Goal: Transaction & Acquisition: Purchase product/service

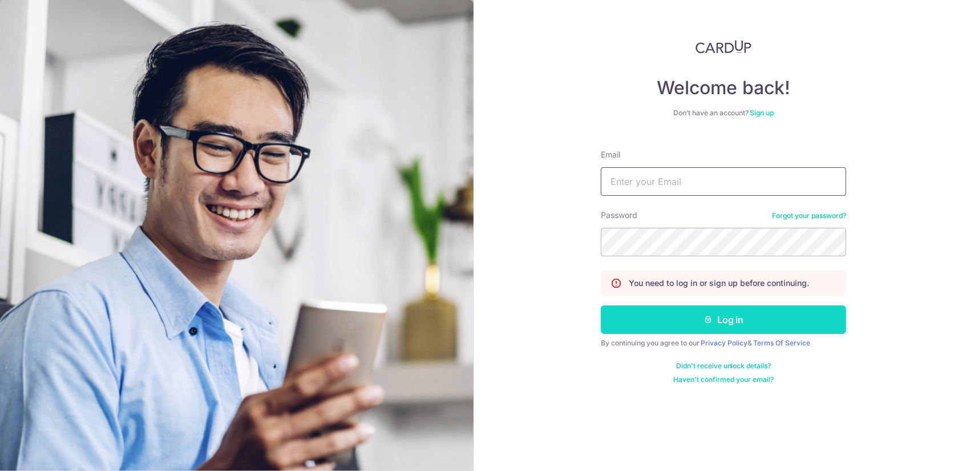
type input "royjgoh@gmail.com"
click at [661, 310] on button "Log in" at bounding box center [723, 319] width 245 height 29
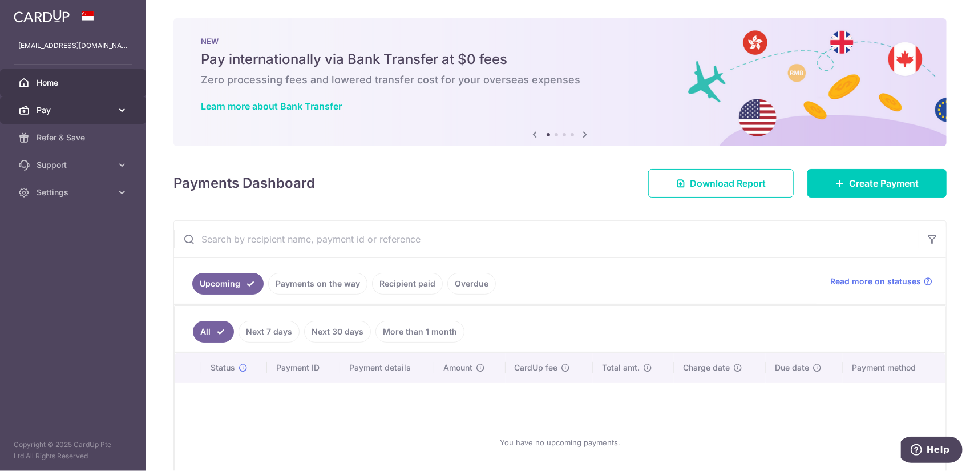
click at [108, 107] on span "Pay" at bounding box center [74, 109] width 75 height 11
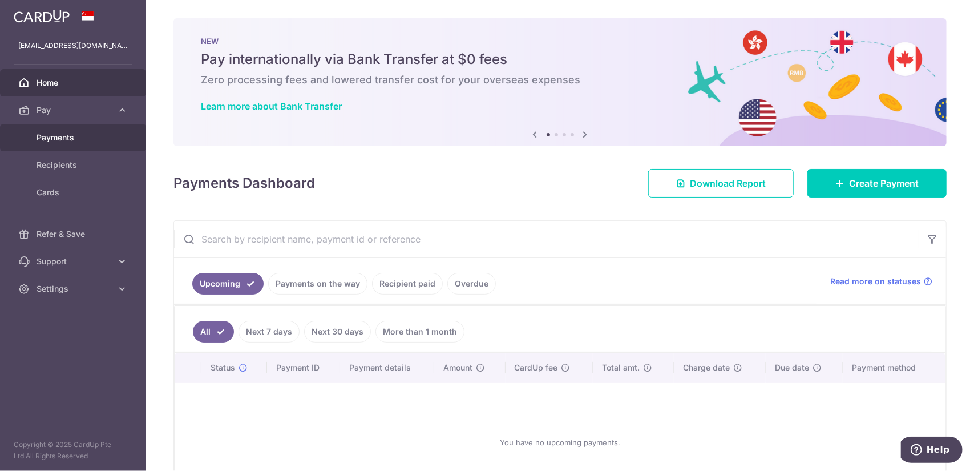
click at [98, 132] on span "Payments" at bounding box center [74, 137] width 75 height 11
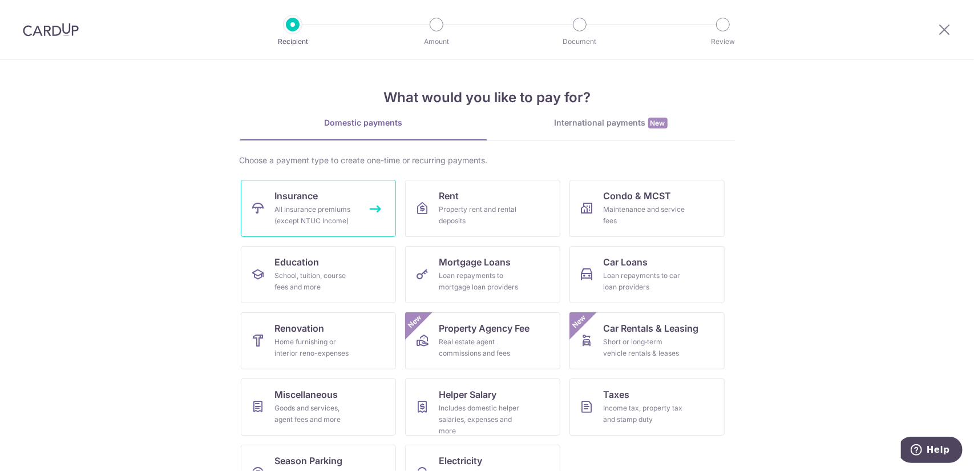
click at [308, 207] on div "All insurance premiums (except NTUC Income)" at bounding box center [316, 215] width 82 height 23
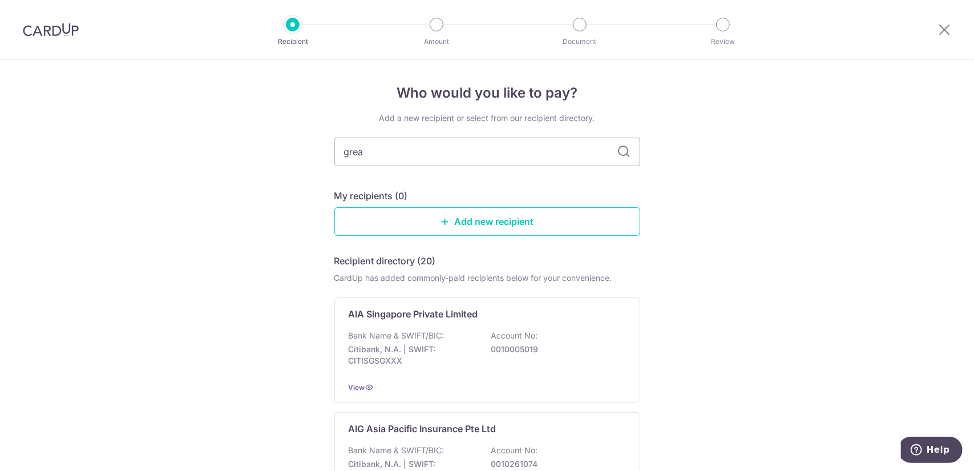
type input "GREAT EASTERN"
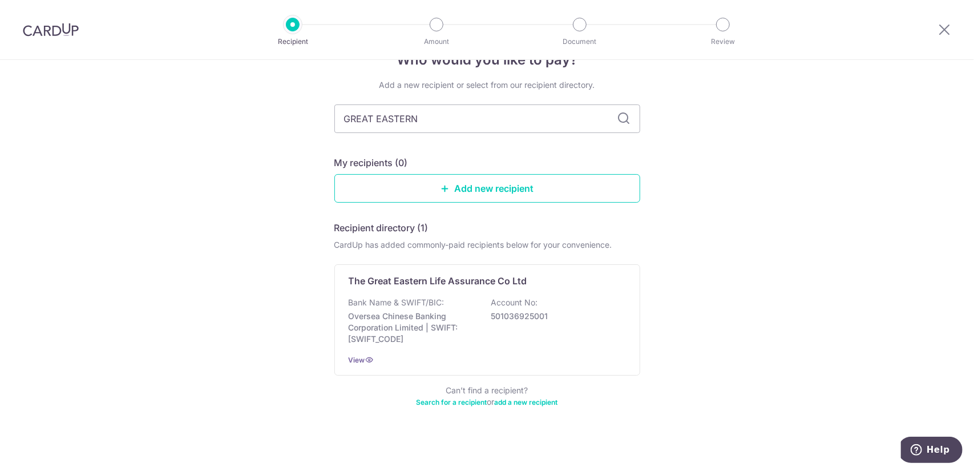
scroll to position [35, 0]
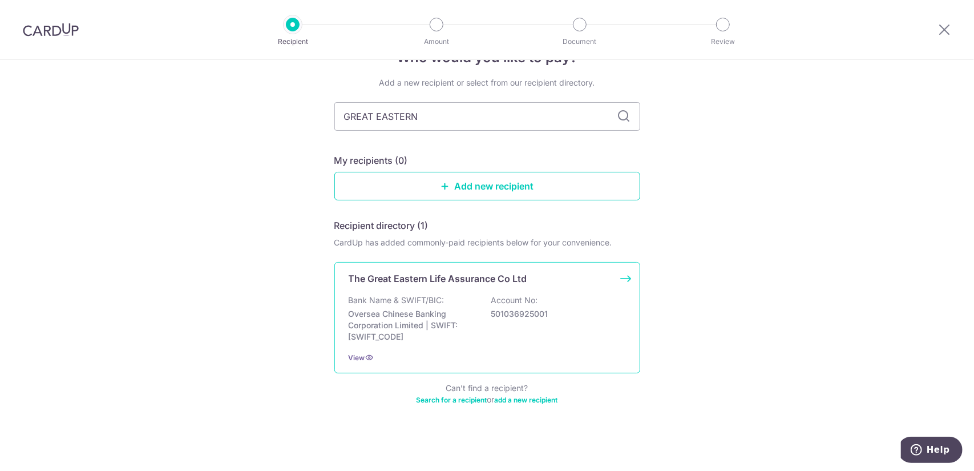
click at [601, 302] on div "Bank Name & SWIFT/BIC: Oversea Chinese Banking Corporation Limited | SWIFT: OCB…" at bounding box center [487, 318] width 277 height 48
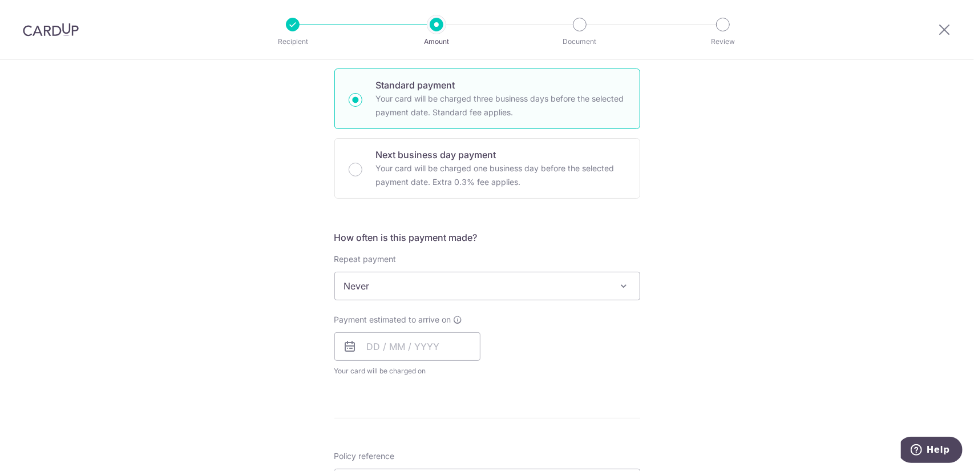
scroll to position [285, 0]
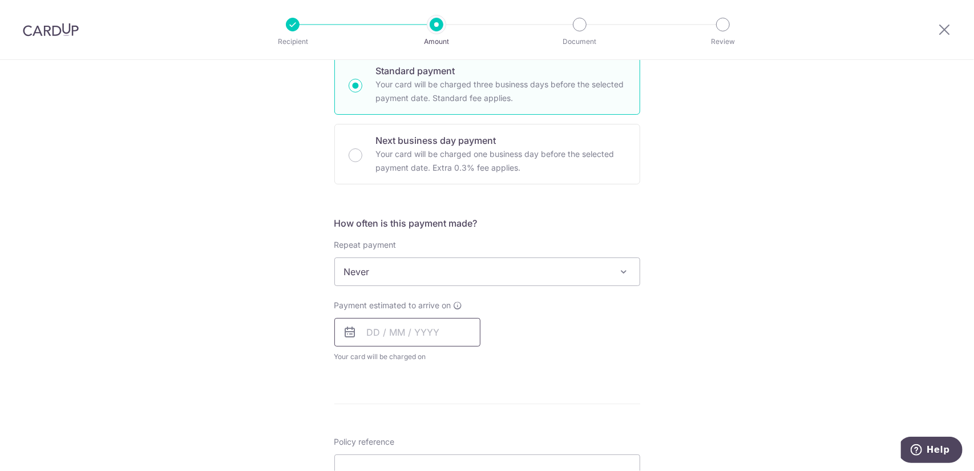
click at [362, 330] on input "text" at bounding box center [407, 332] width 146 height 29
click at [514, 310] on div "Payment estimated to arrive on Prev Next Oct Nov Dec 2025 2026 2027 2028 2029 2…" at bounding box center [488, 331] width 320 height 63
click at [377, 329] on input "text" at bounding box center [407, 332] width 146 height 29
click at [383, 437] on link "6" at bounding box center [380, 436] width 18 height 18
type input "[DATE]"
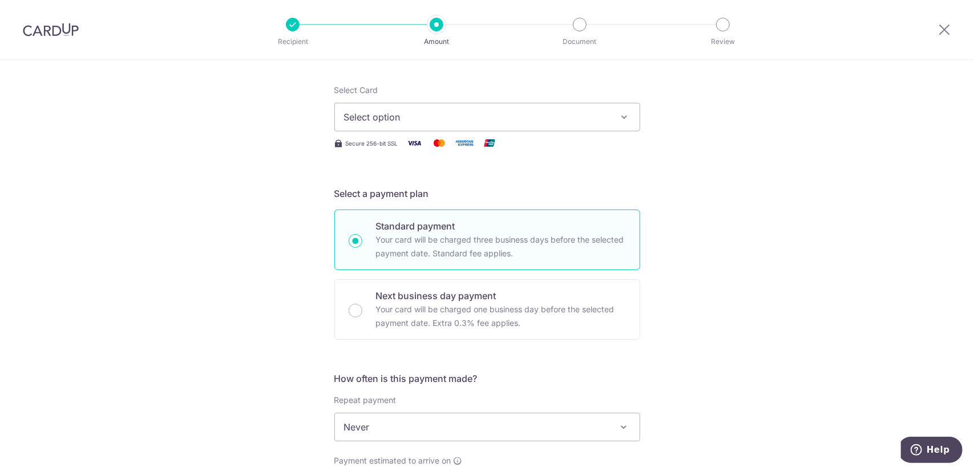
scroll to position [114, 0]
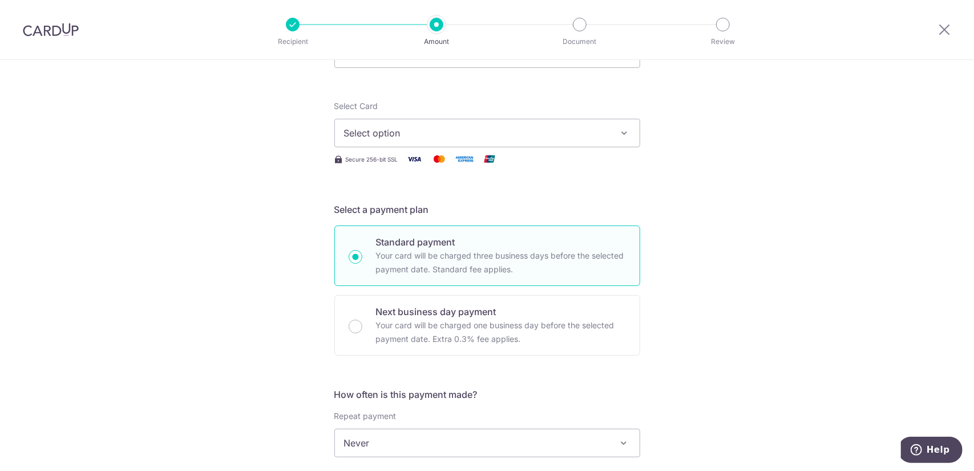
click at [452, 140] on button "Select option" at bounding box center [487, 133] width 306 height 29
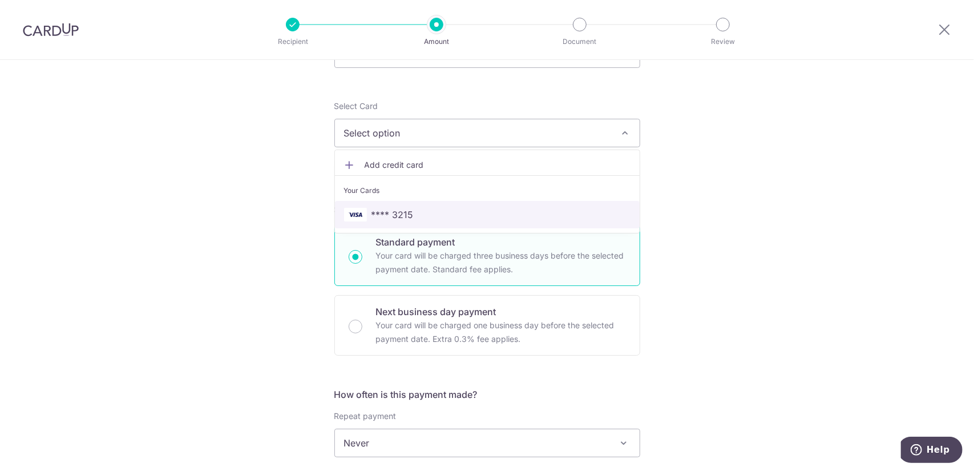
click at [448, 210] on span "**** 3215" at bounding box center [487, 215] width 286 height 14
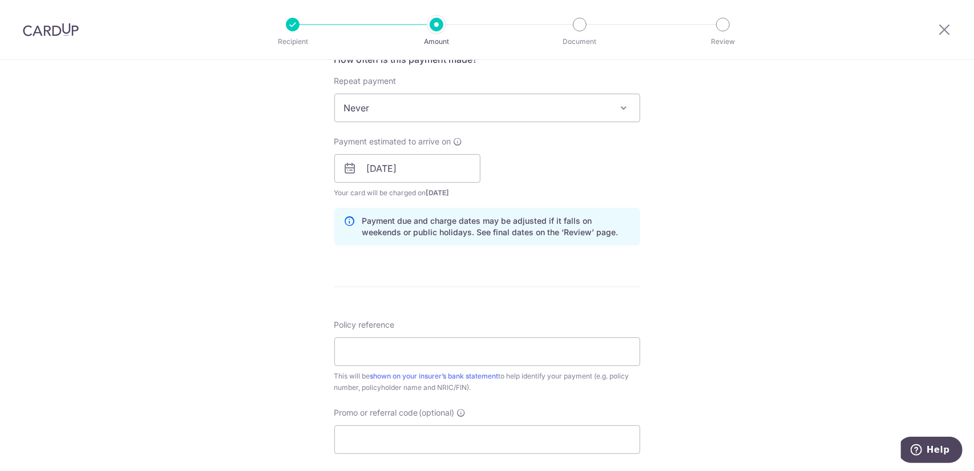
scroll to position [456, 0]
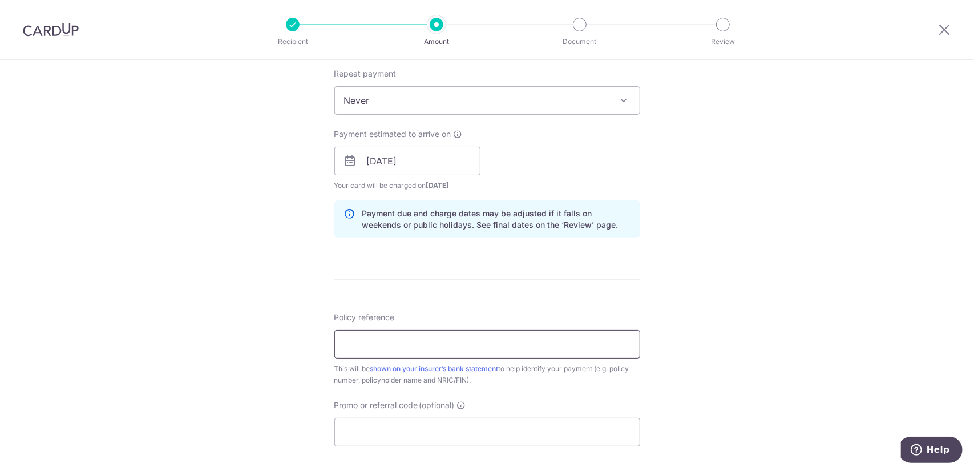
click at [398, 337] on input "Policy reference" at bounding box center [487, 344] width 306 height 29
paste input "0246160191"
type input "0246160191"
click at [685, 297] on div "Tell us more about your payment Enter payment amount SGD Select Card **** 3215 …" at bounding box center [487, 142] width 974 height 1079
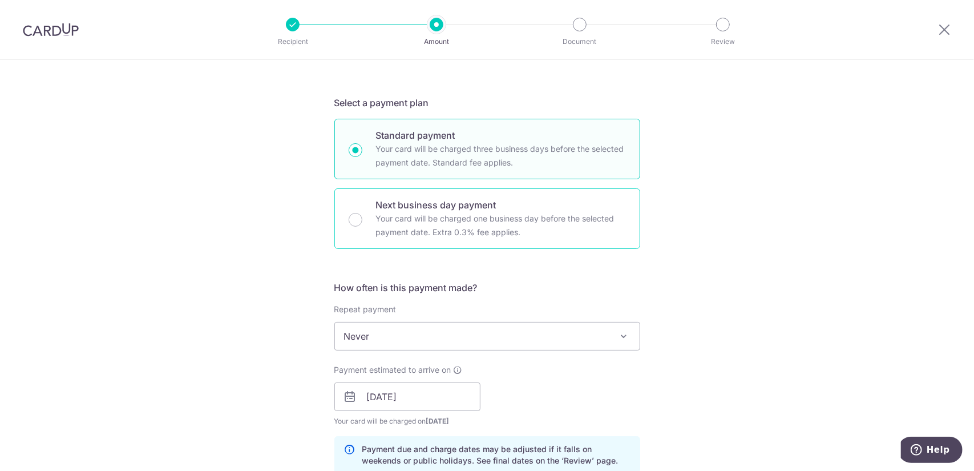
scroll to position [57, 0]
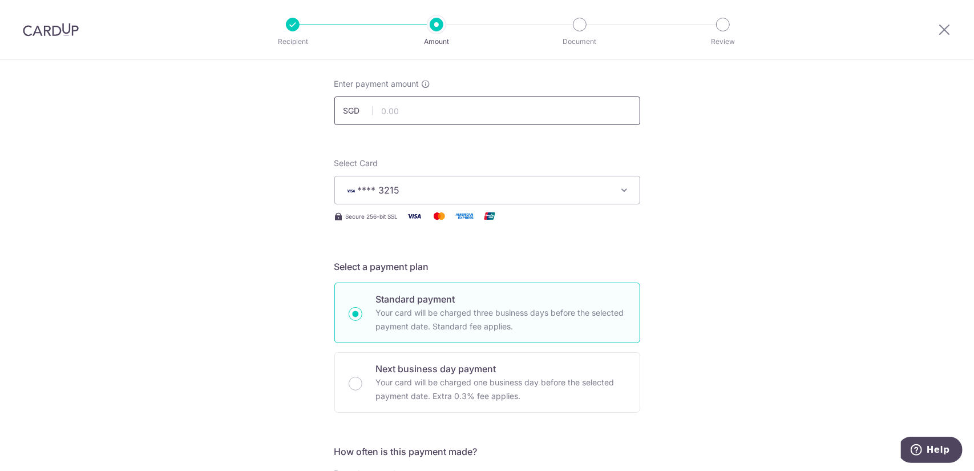
click at [396, 107] on input "text" at bounding box center [487, 110] width 306 height 29
type input "362.03"
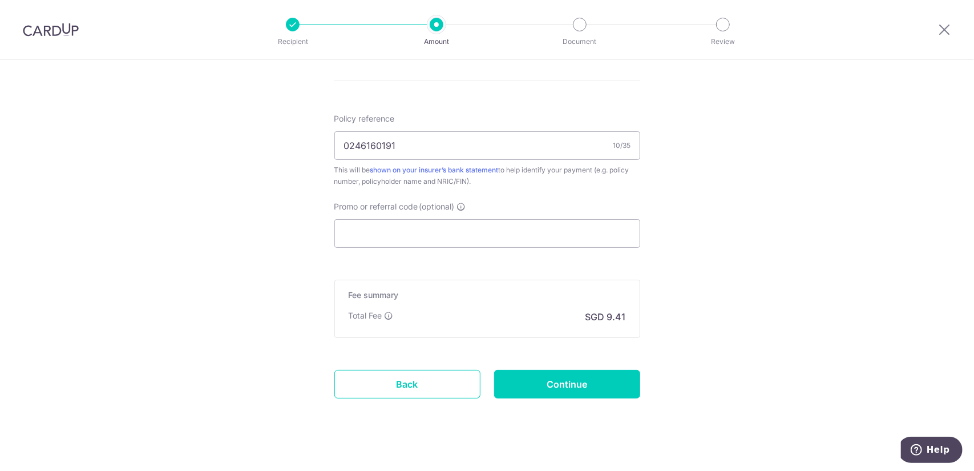
scroll to position [665, 0]
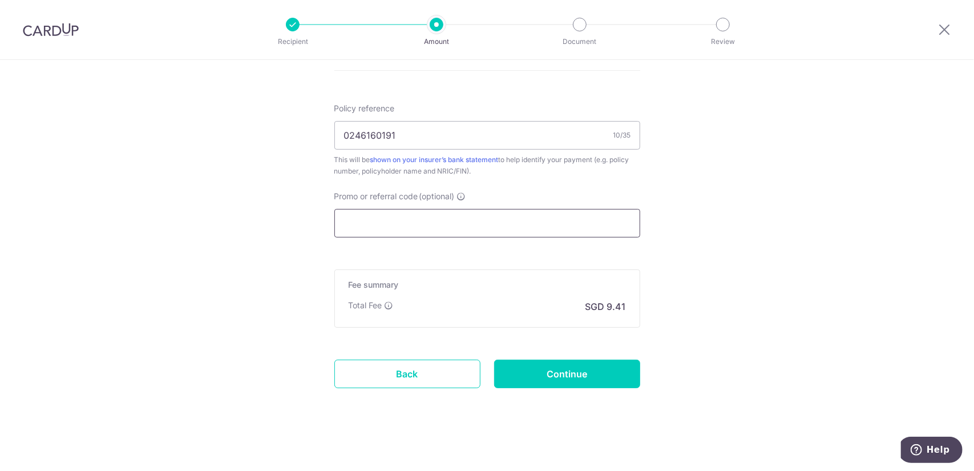
click at [382, 223] on input "Promo or referral code (optional)" at bounding box center [487, 223] width 306 height 29
paste input "OFF225"
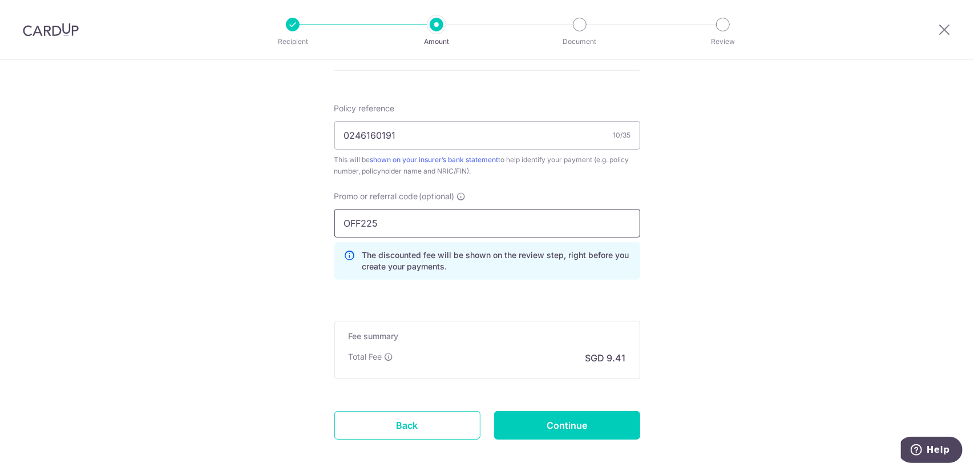
type input "OFF225"
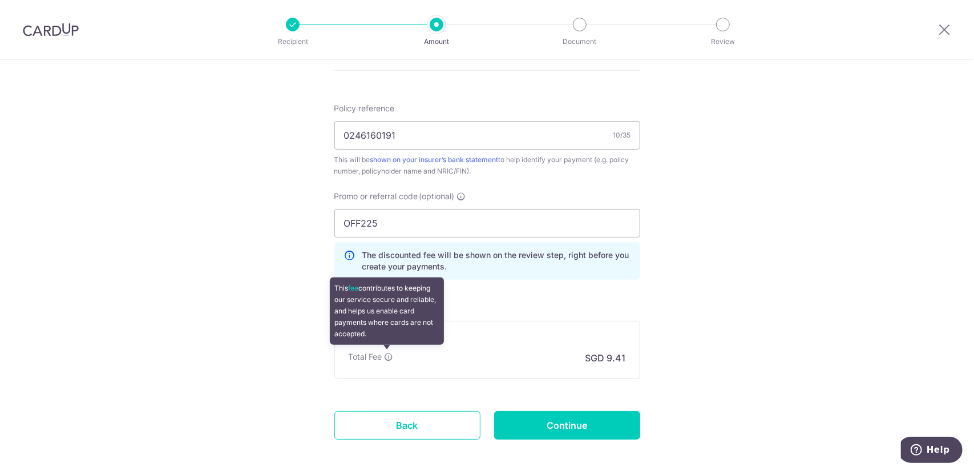
click at [385, 355] on icon at bounding box center [389, 356] width 9 height 9
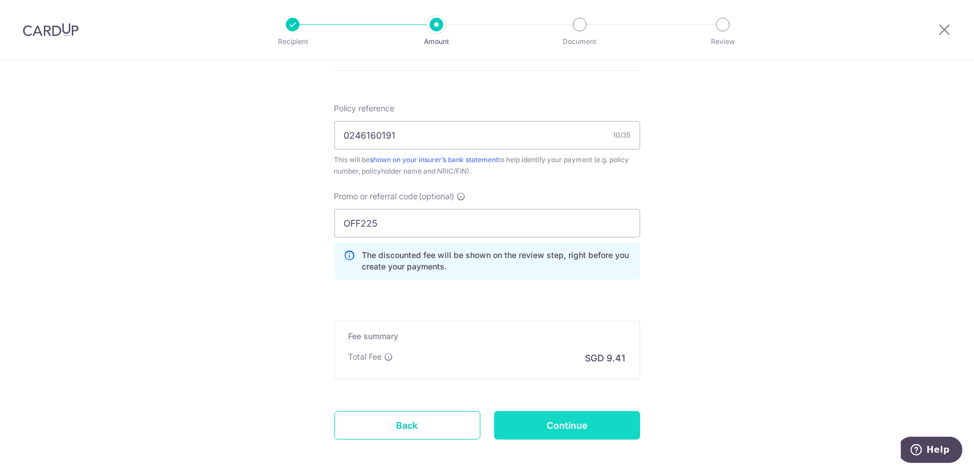
click at [527, 426] on input "Continue" at bounding box center [567, 425] width 146 height 29
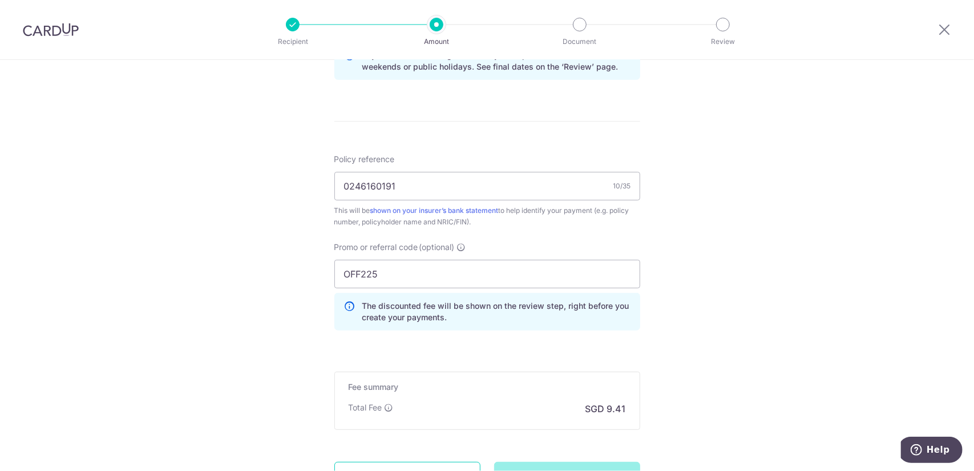
scroll to position [495, 0]
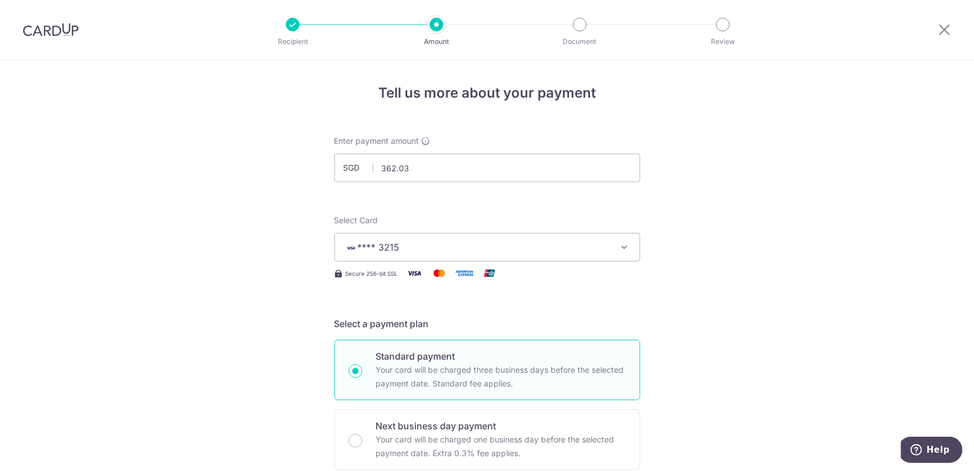
drag, startPoint x: 961, startPoint y: 0, endPoint x: 260, endPoint y: 159, distance: 719.1
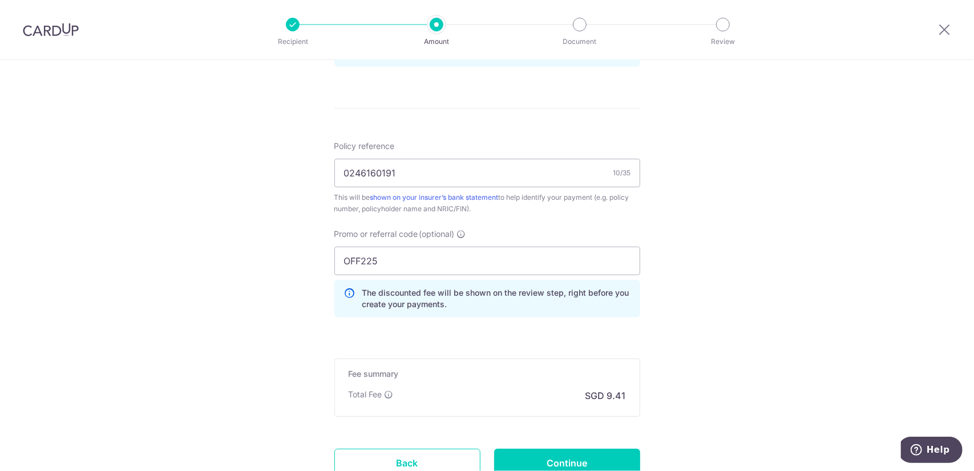
scroll to position [628, 0]
click at [543, 459] on input "Continue" at bounding box center [567, 463] width 146 height 29
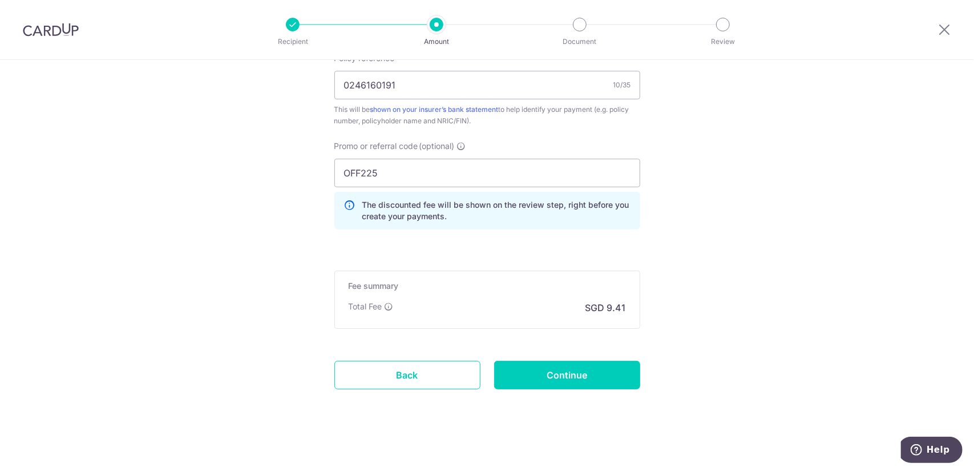
scroll to position [716, 0]
click at [550, 373] on input "Continue" at bounding box center [567, 374] width 146 height 29
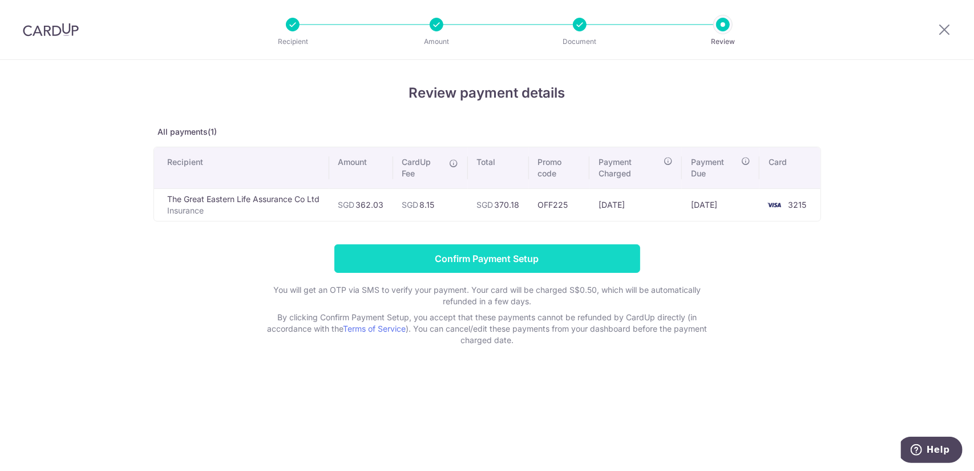
click at [522, 258] on input "Confirm Payment Setup" at bounding box center [487, 258] width 306 height 29
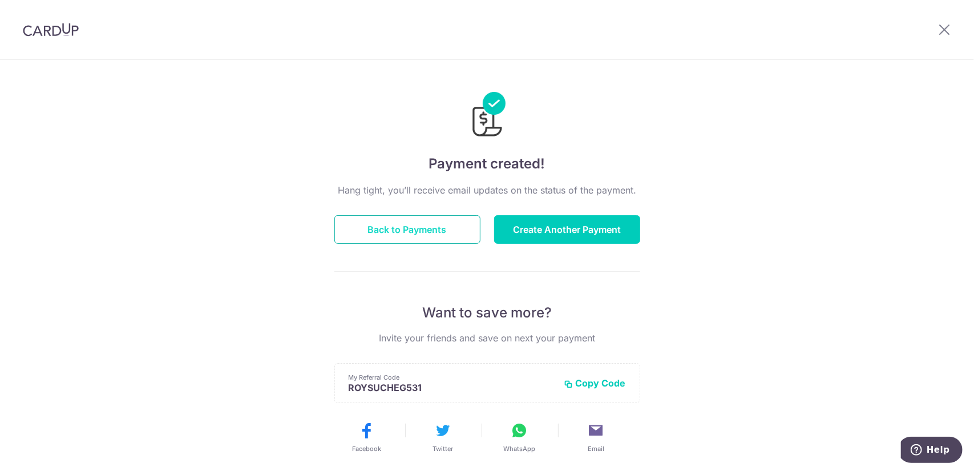
click at [438, 231] on button "Back to Payments" at bounding box center [407, 229] width 146 height 29
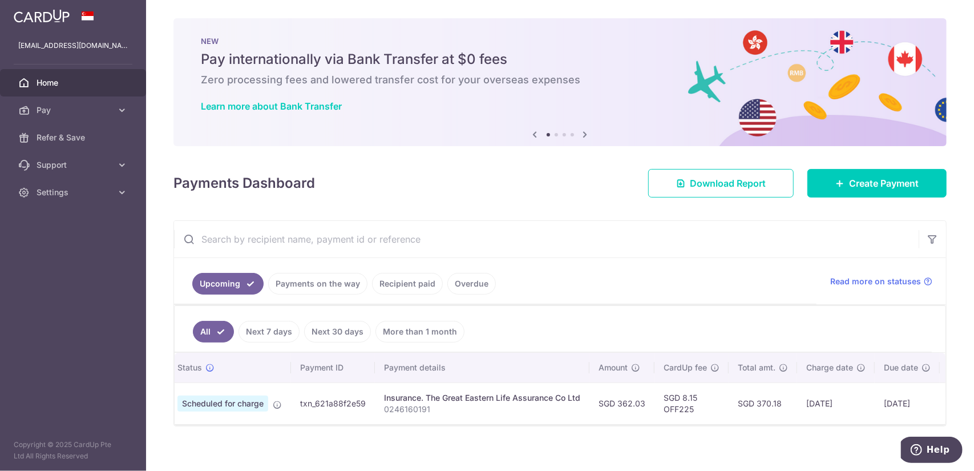
scroll to position [0, 22]
